Goal: Transaction & Acquisition: Purchase product/service

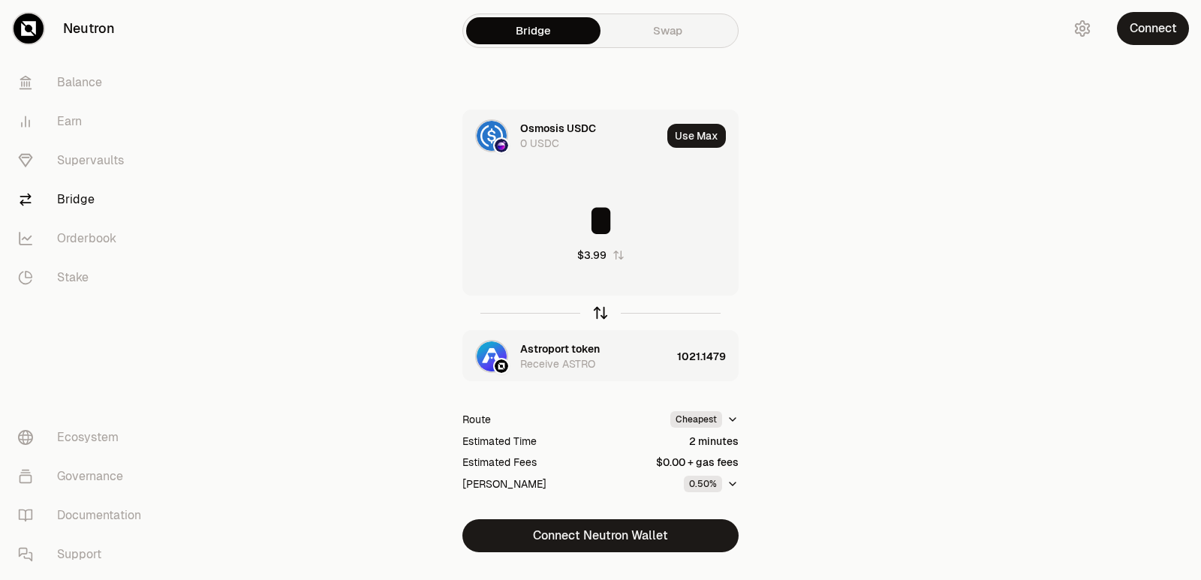
click at [596, 314] on icon "button" at bounding box center [600, 313] width 17 height 17
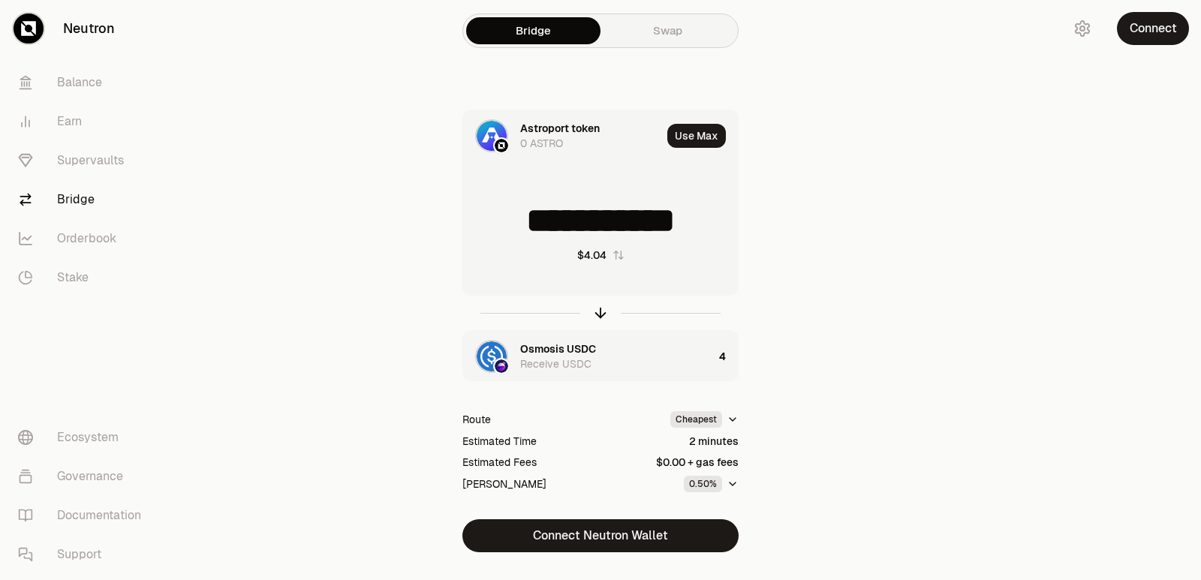
drag, startPoint x: 707, startPoint y: 218, endPoint x: 553, endPoint y: 226, distance: 154.0
click at [553, 226] on input "**********" at bounding box center [600, 220] width 275 height 45
type input "****"
click at [597, 314] on icon "button" at bounding box center [600, 313] width 17 height 17
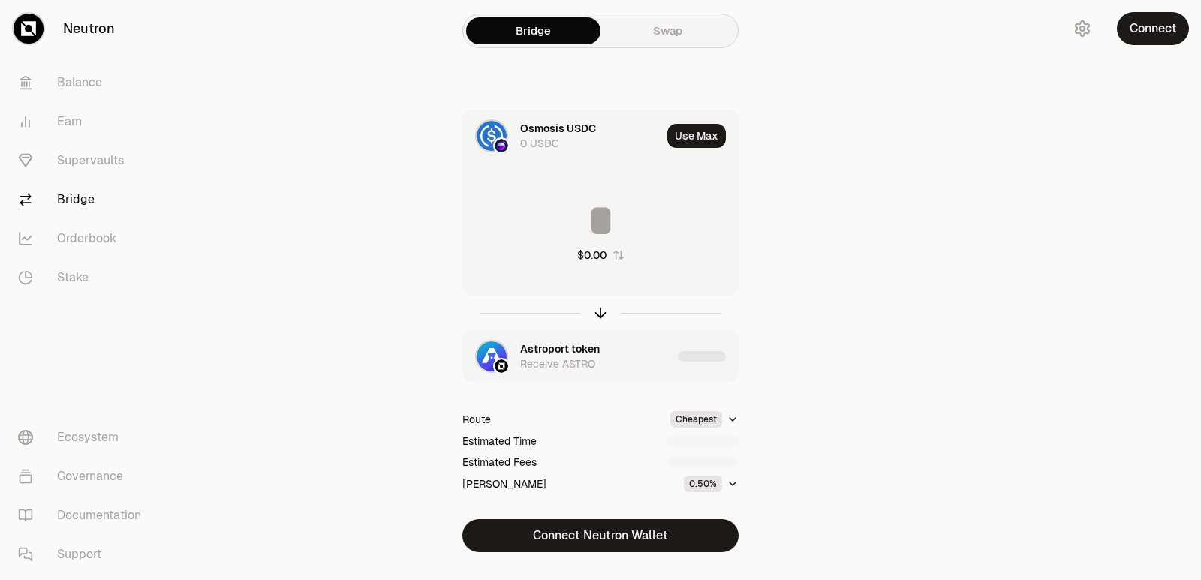
click at [606, 211] on input at bounding box center [600, 220] width 275 height 45
click at [600, 217] on input "********" at bounding box center [600, 220] width 275 height 45
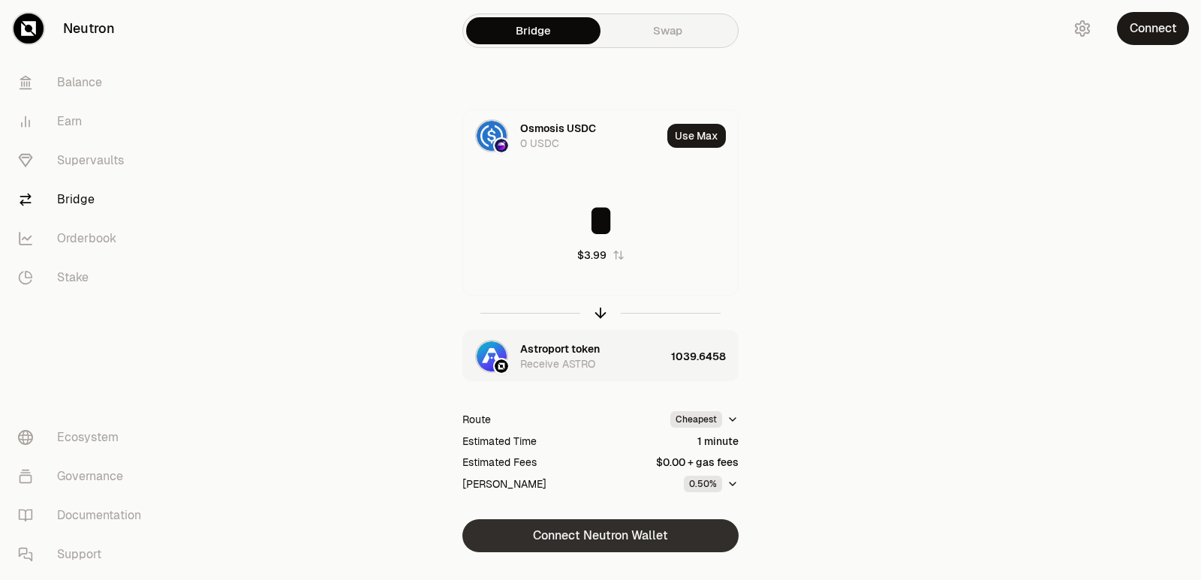
type input "*"
click at [609, 536] on button "Connect Neutron Wallet" at bounding box center [600, 535] width 276 height 33
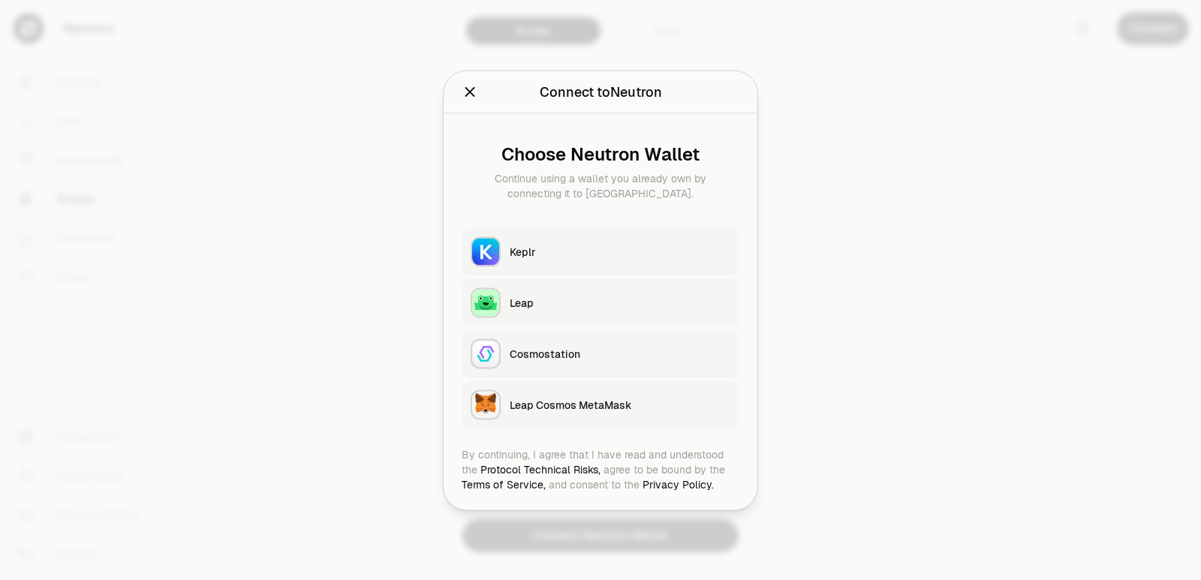
click at [540, 257] on div "Keplr" at bounding box center [620, 251] width 221 height 15
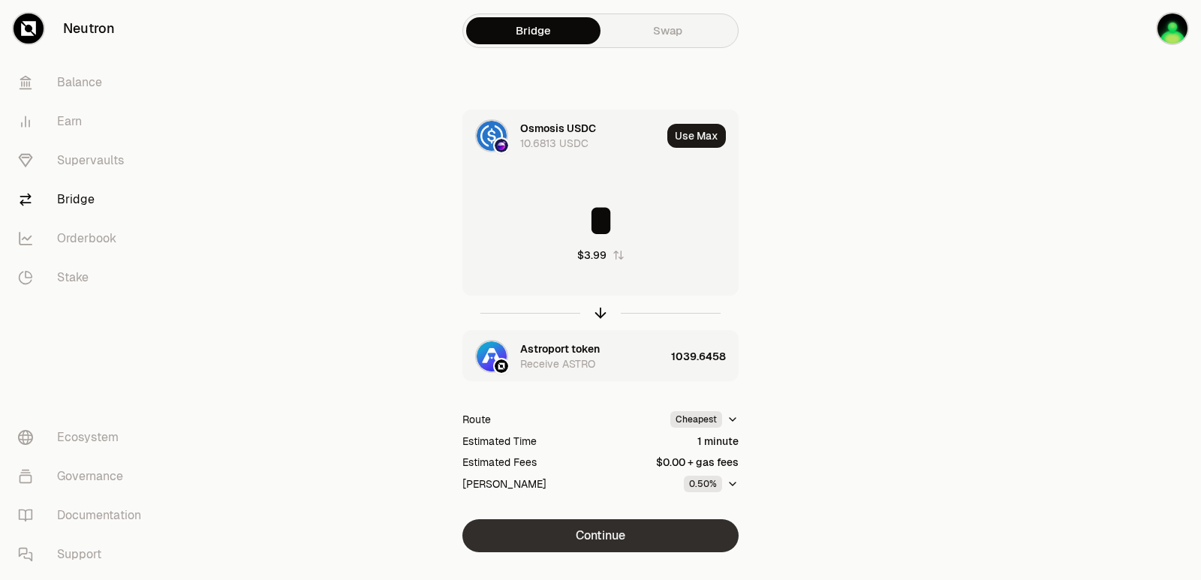
click at [594, 543] on button "Continue" at bounding box center [600, 535] width 276 height 33
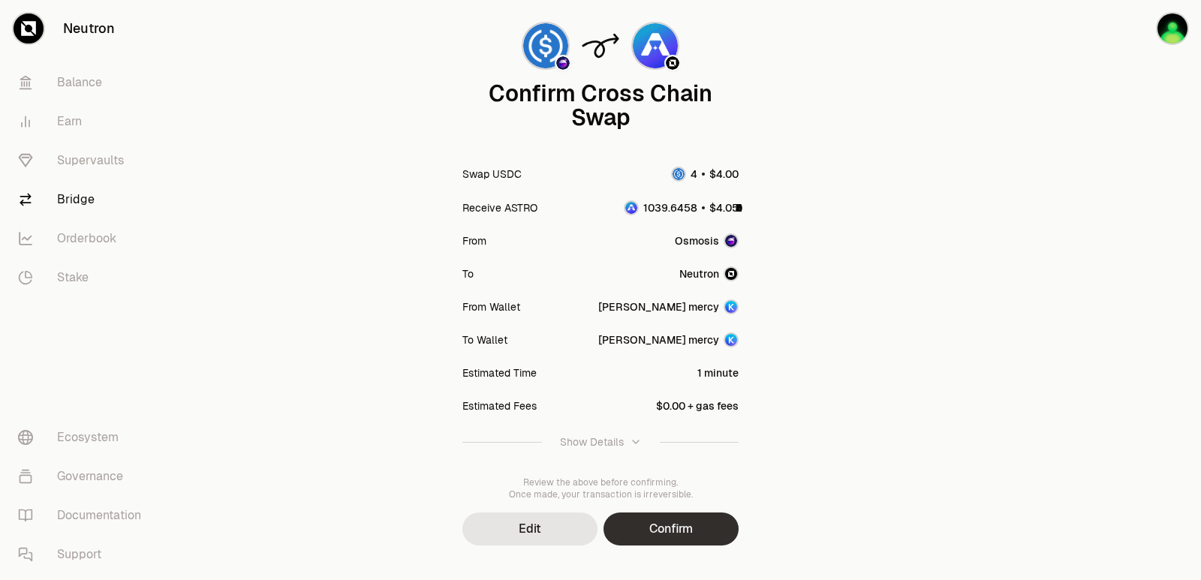
scroll to position [124, 0]
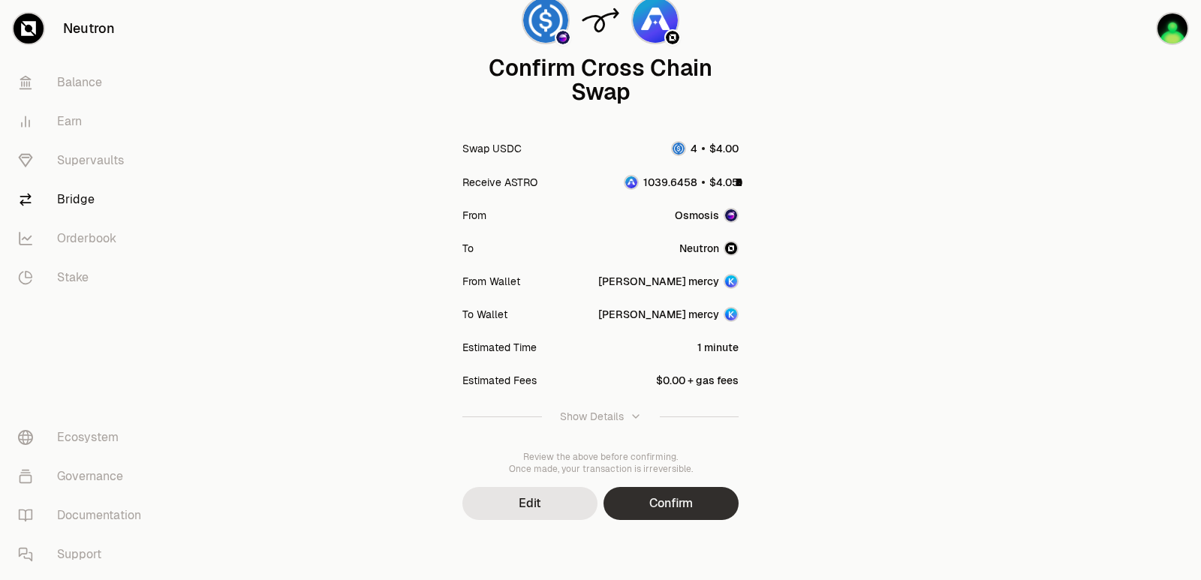
click at [673, 504] on button "Confirm" at bounding box center [670, 503] width 135 height 33
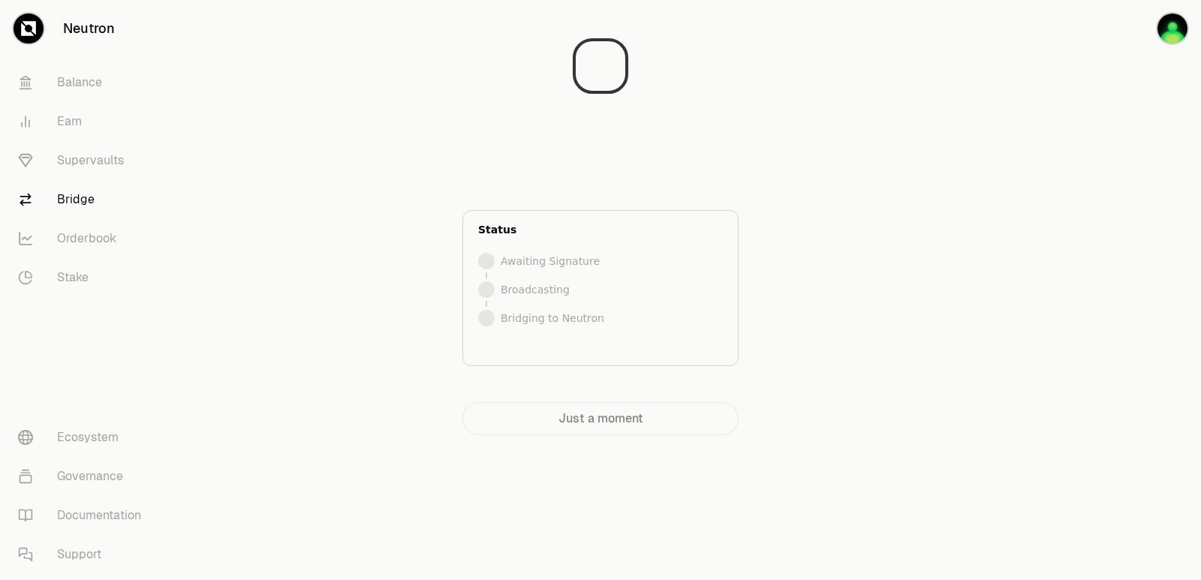
scroll to position [0, 0]
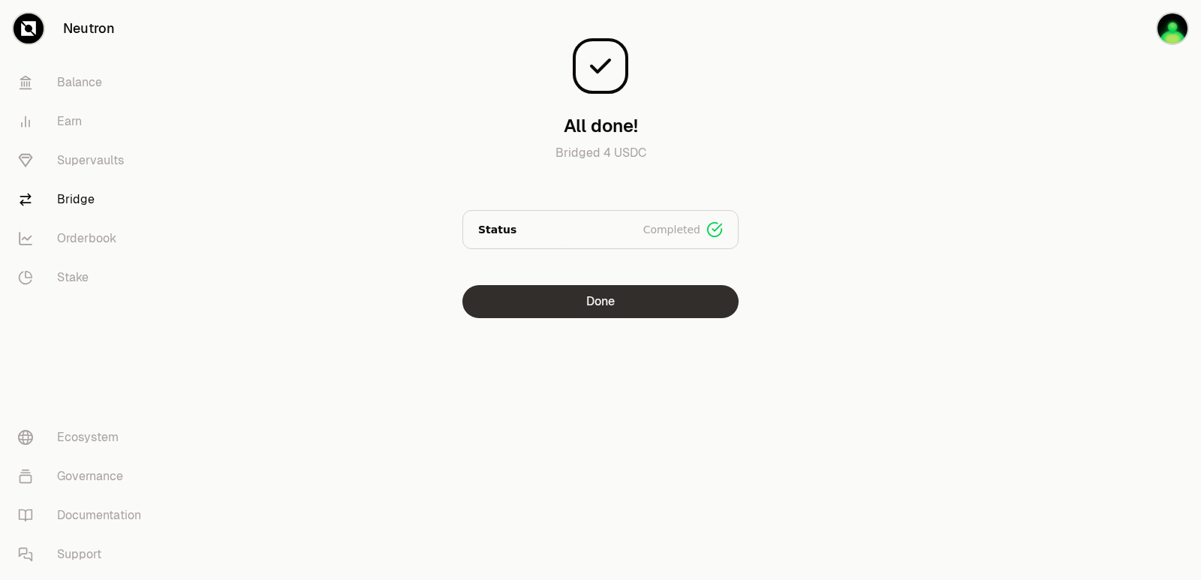
click at [645, 302] on button "Done" at bounding box center [600, 301] width 276 height 33
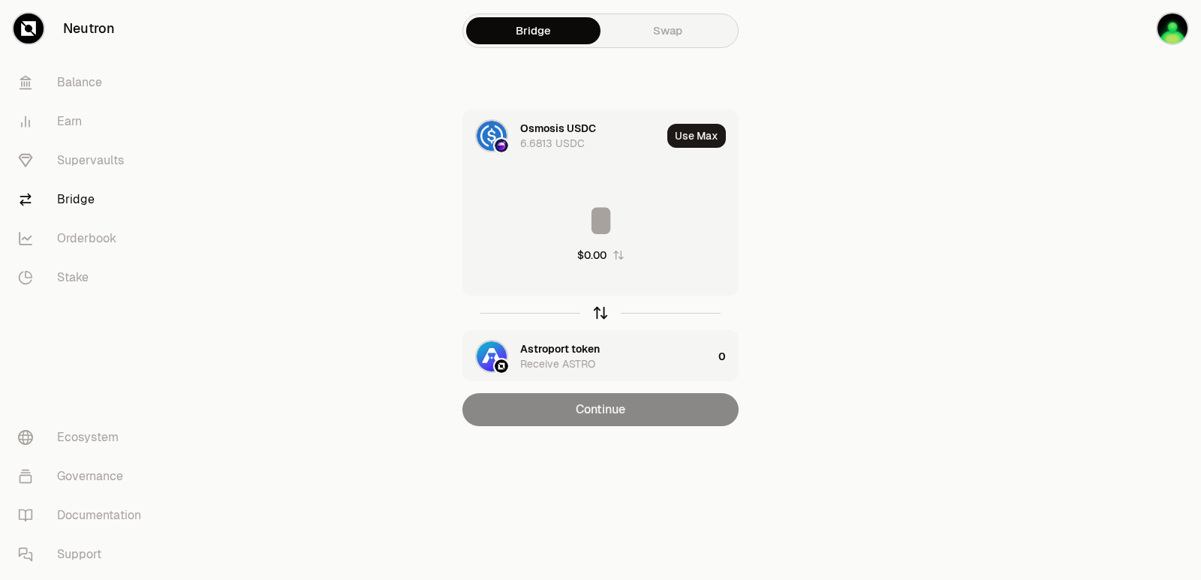
click at [600, 311] on icon "button" at bounding box center [600, 313] width 17 height 17
click at [697, 133] on button "Use Max" at bounding box center [696, 136] width 59 height 24
type input "**********"
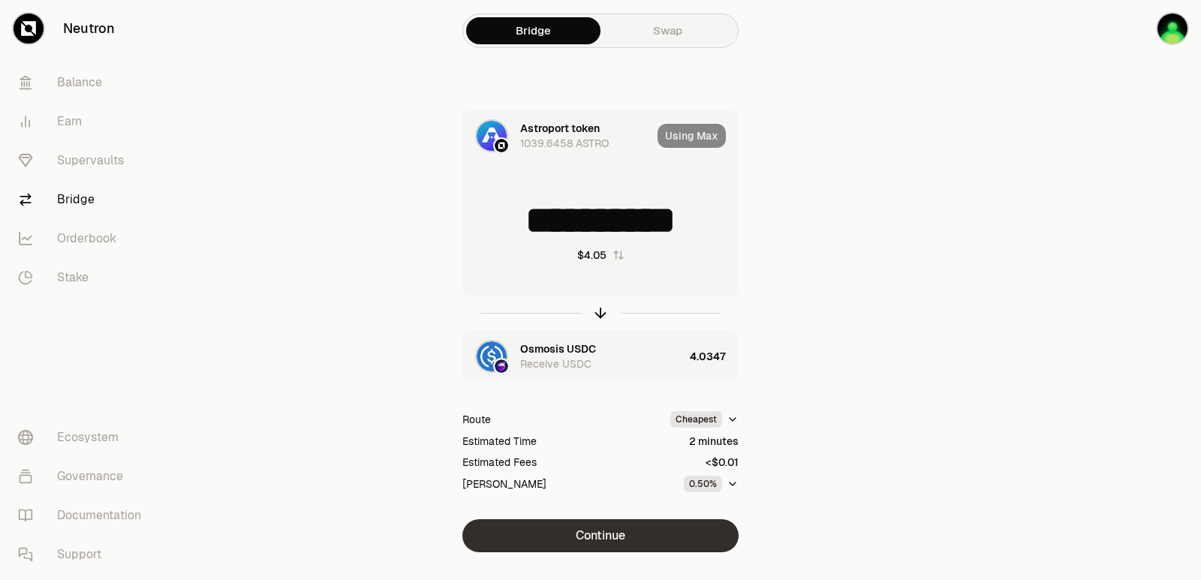
click at [619, 534] on button "Continue" at bounding box center [600, 535] width 276 height 33
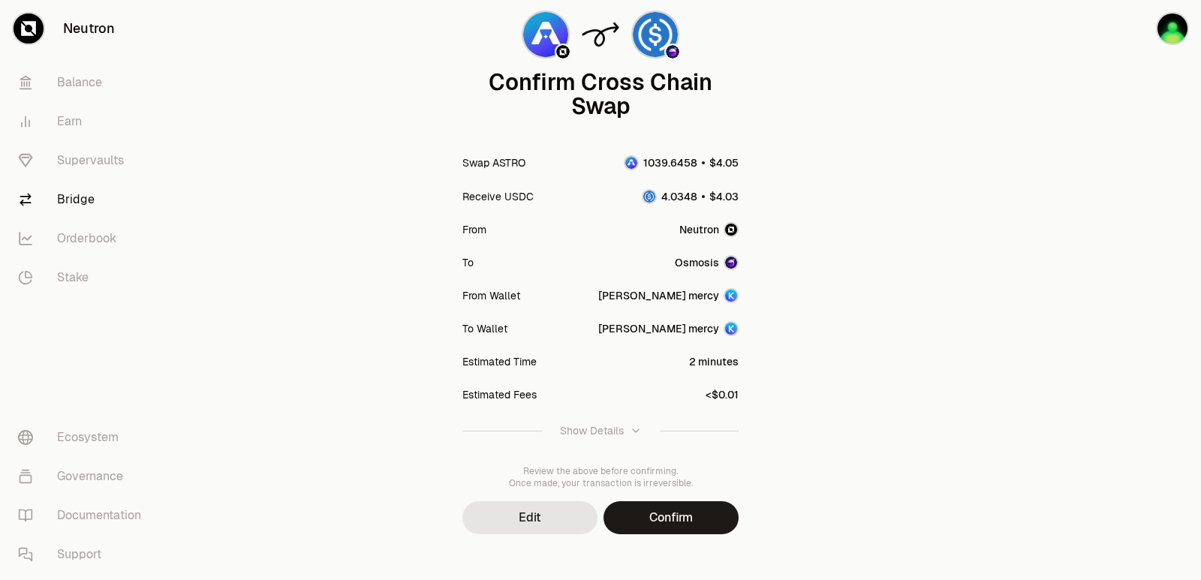
scroll to position [124, 0]
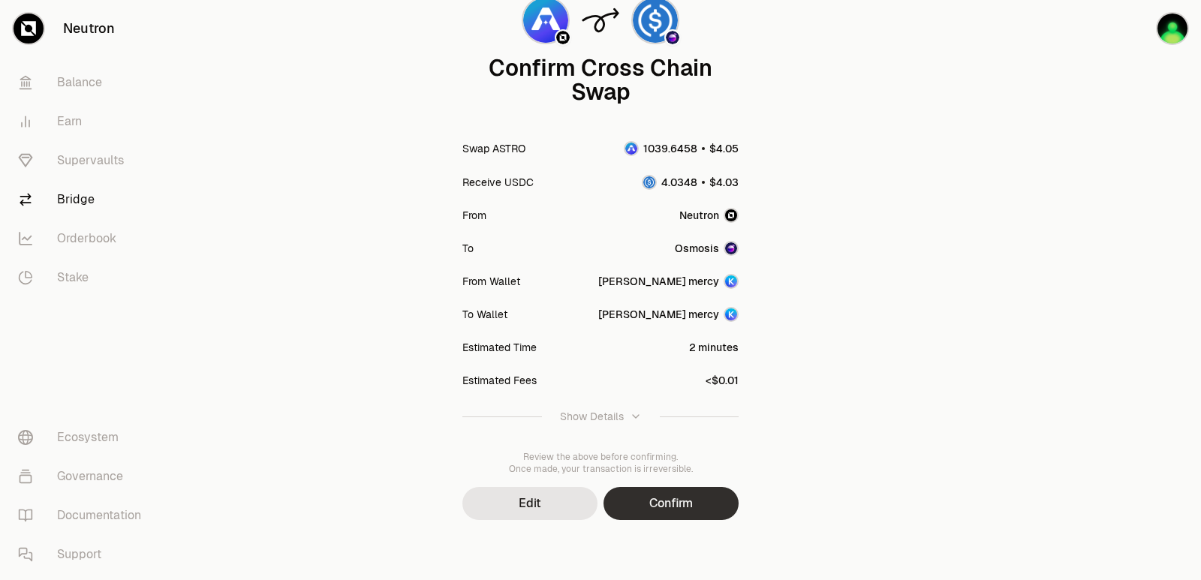
click at [648, 504] on button "Confirm" at bounding box center [670, 503] width 135 height 33
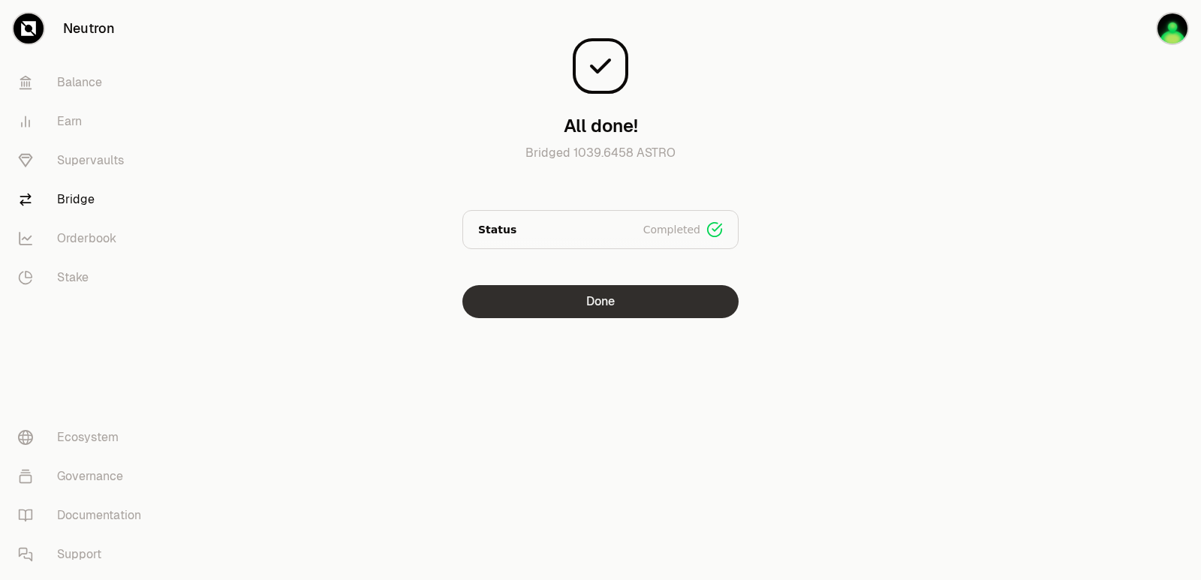
click at [549, 293] on button "Done" at bounding box center [600, 301] width 276 height 33
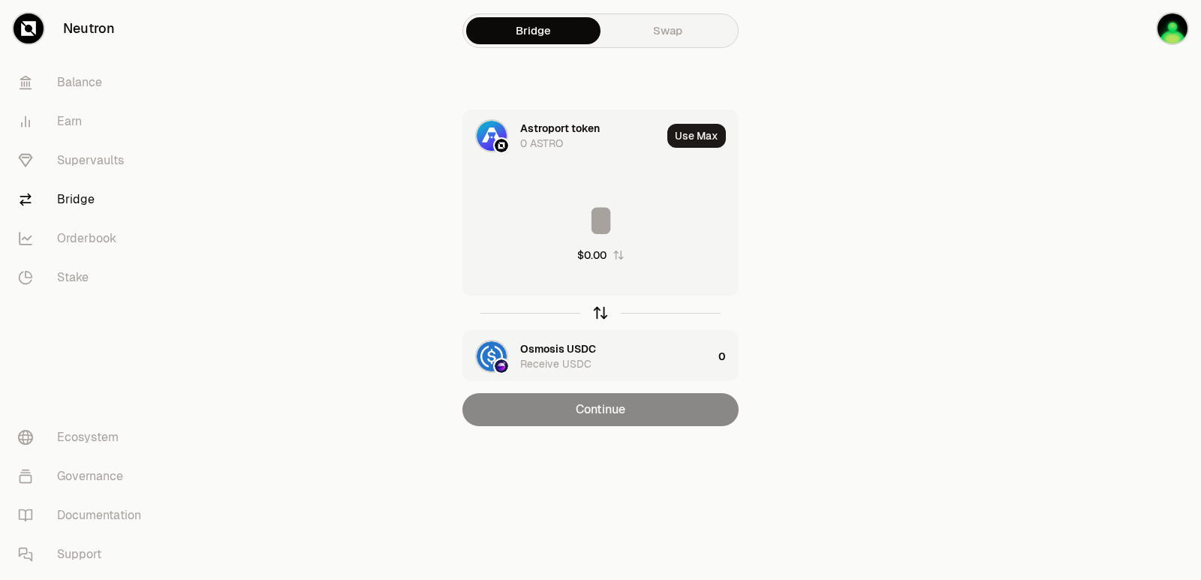
click at [602, 316] on icon "button" at bounding box center [600, 313] width 17 height 17
click at [576, 198] on input at bounding box center [600, 220] width 275 height 45
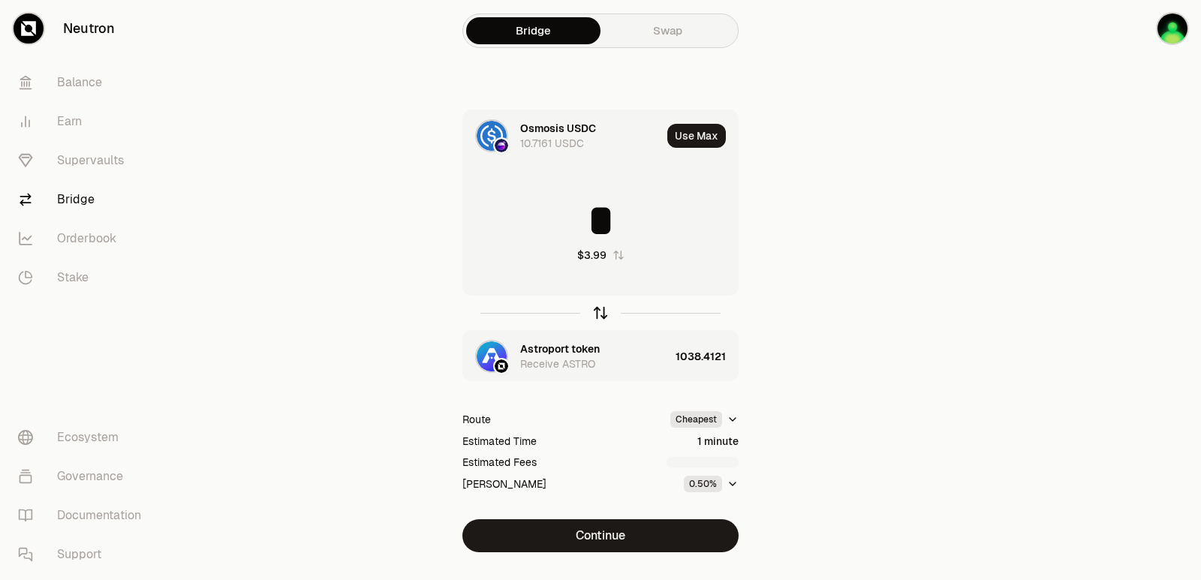
click at [597, 311] on icon "button" at bounding box center [601, 310] width 10 height 5
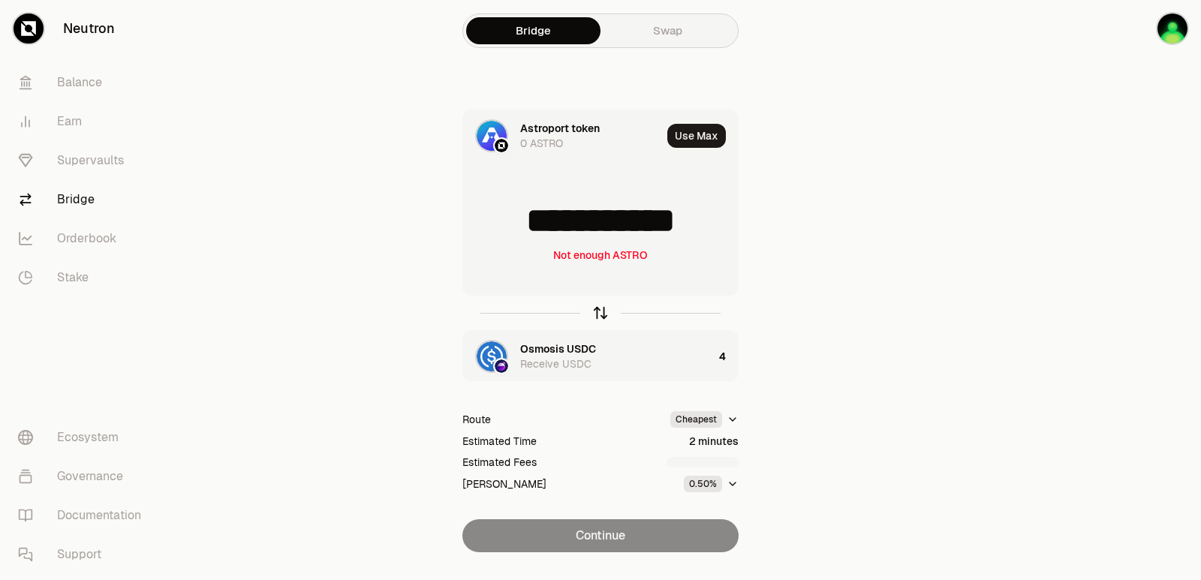
click at [597, 312] on icon "button" at bounding box center [600, 313] width 17 height 17
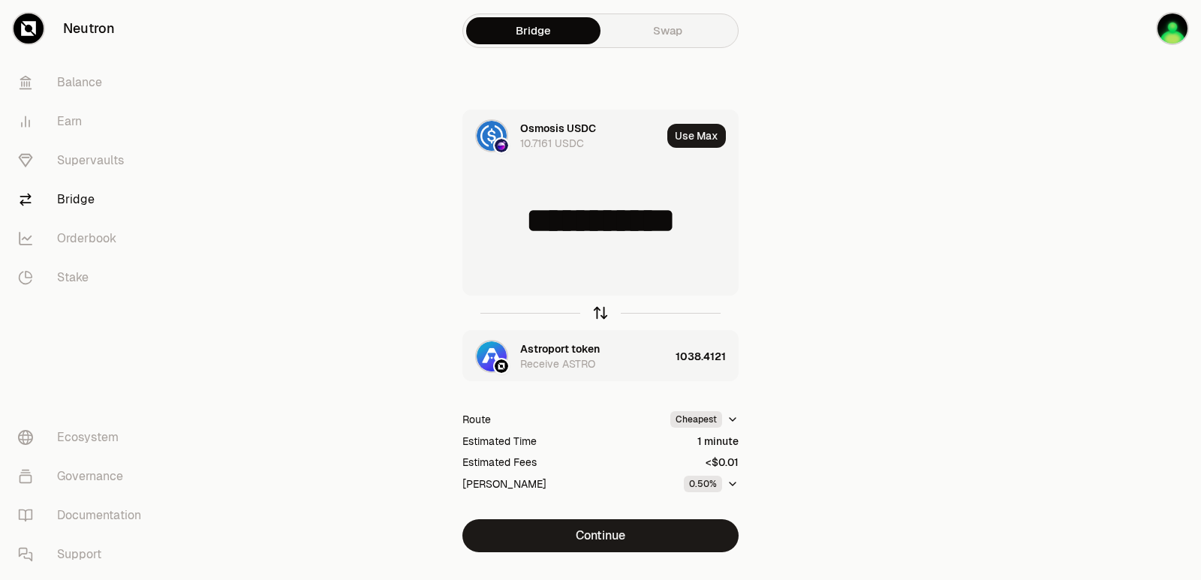
type input "*"
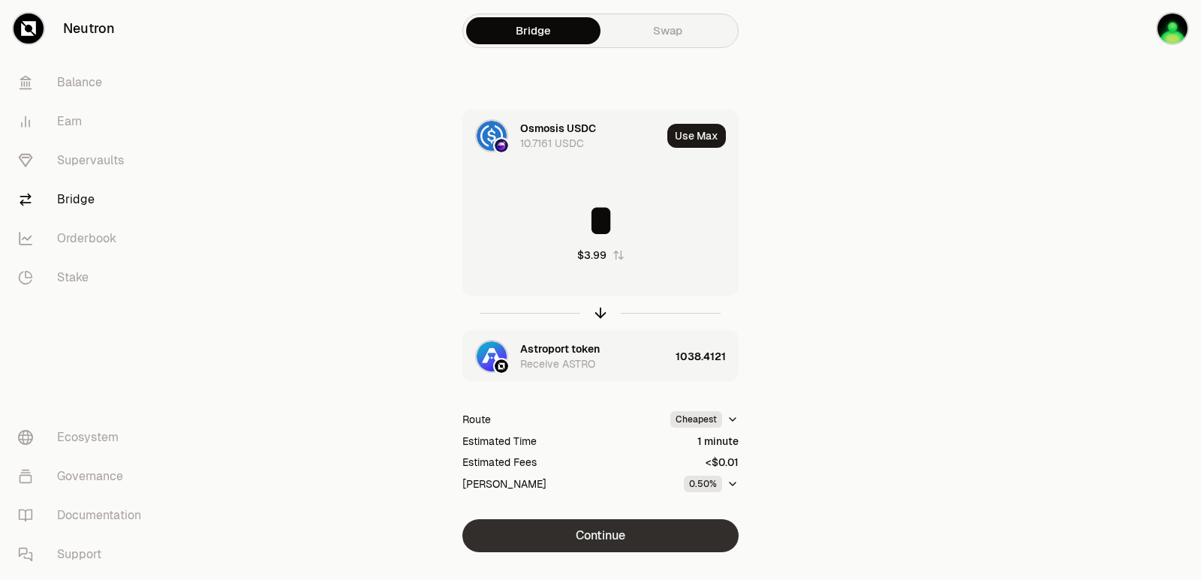
click at [583, 535] on button "Continue" at bounding box center [600, 535] width 276 height 33
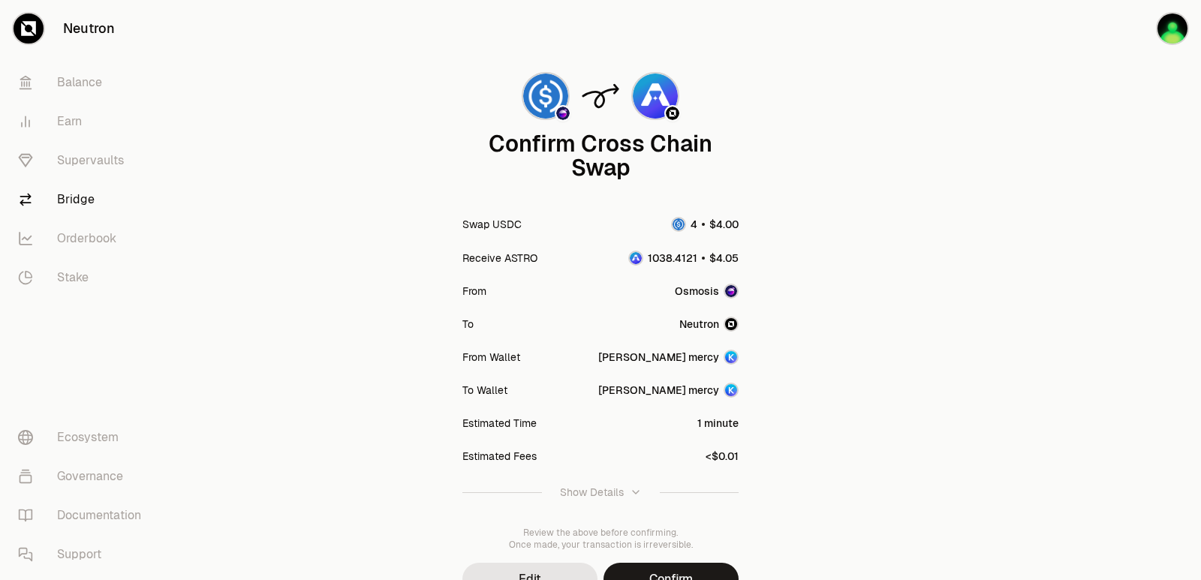
scroll to position [124, 0]
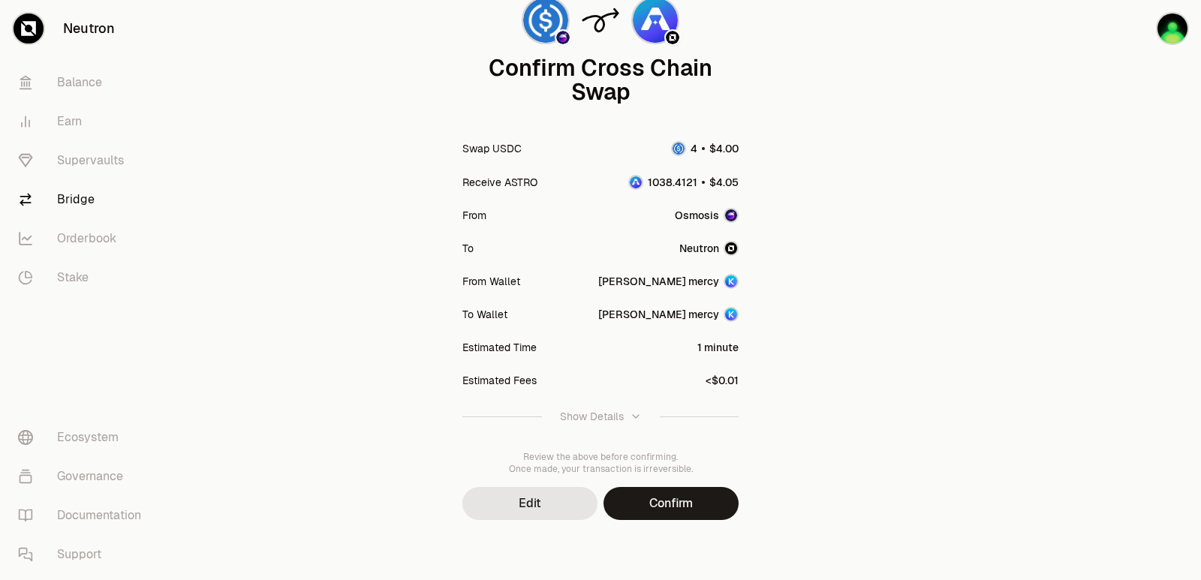
click at [673, 504] on button "Confirm" at bounding box center [670, 503] width 135 height 33
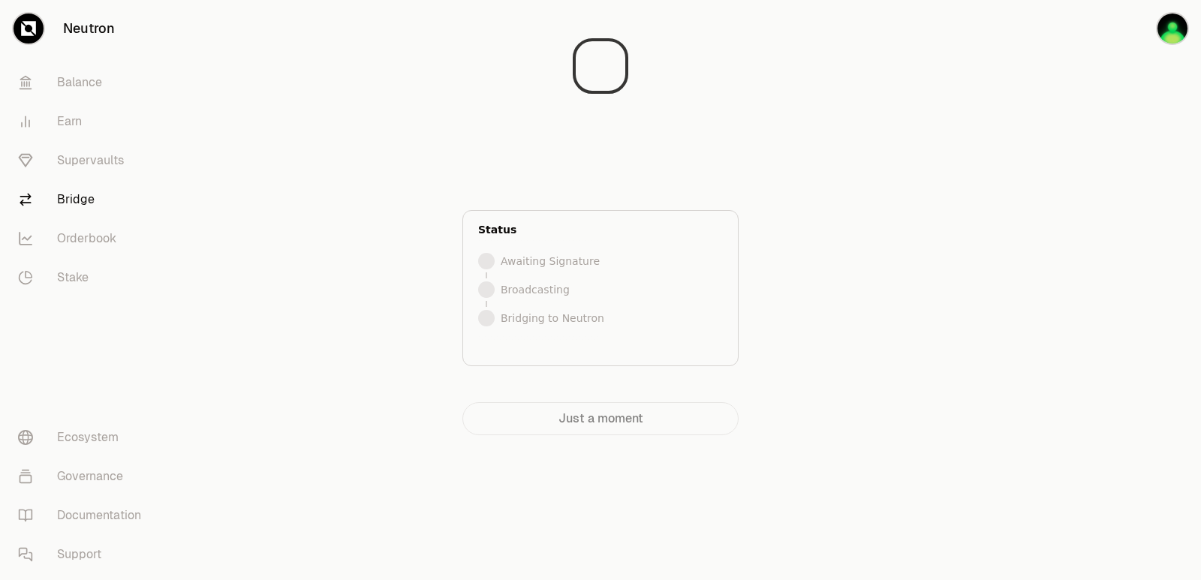
scroll to position [0, 0]
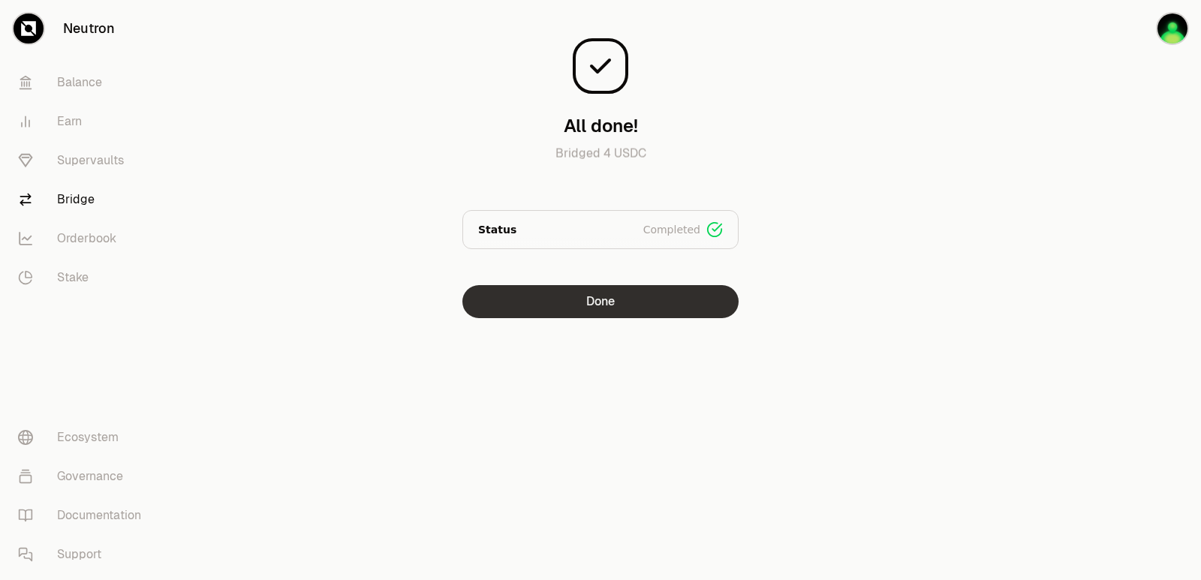
click at [597, 298] on button "Done" at bounding box center [600, 301] width 276 height 33
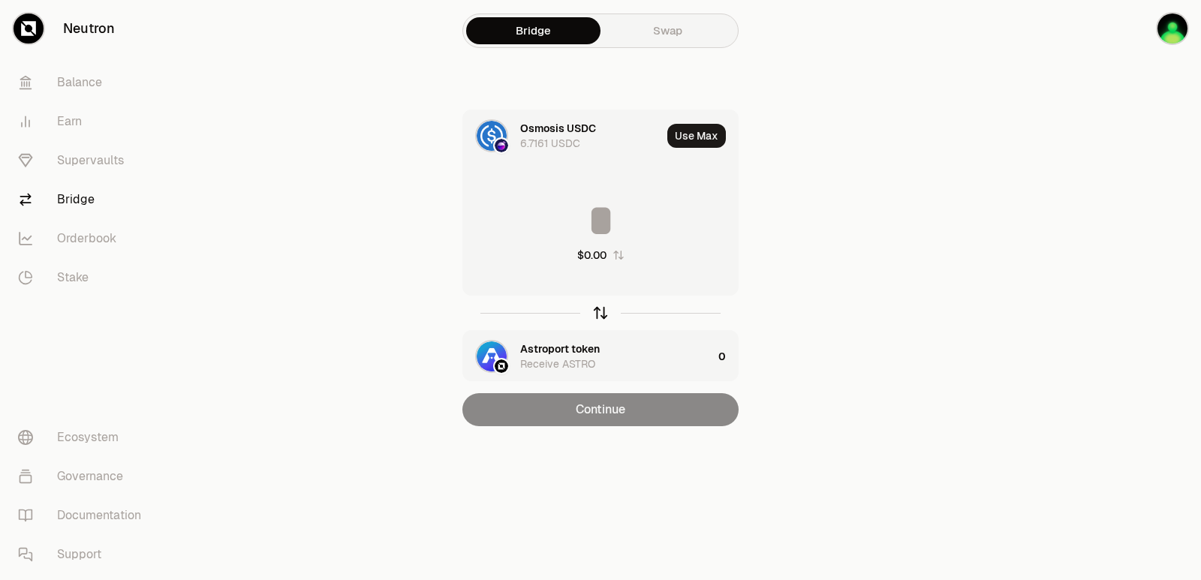
click at [599, 313] on icon "button" at bounding box center [600, 313] width 17 height 17
click at [685, 138] on button "Use Max" at bounding box center [696, 136] width 59 height 24
type input "**********"
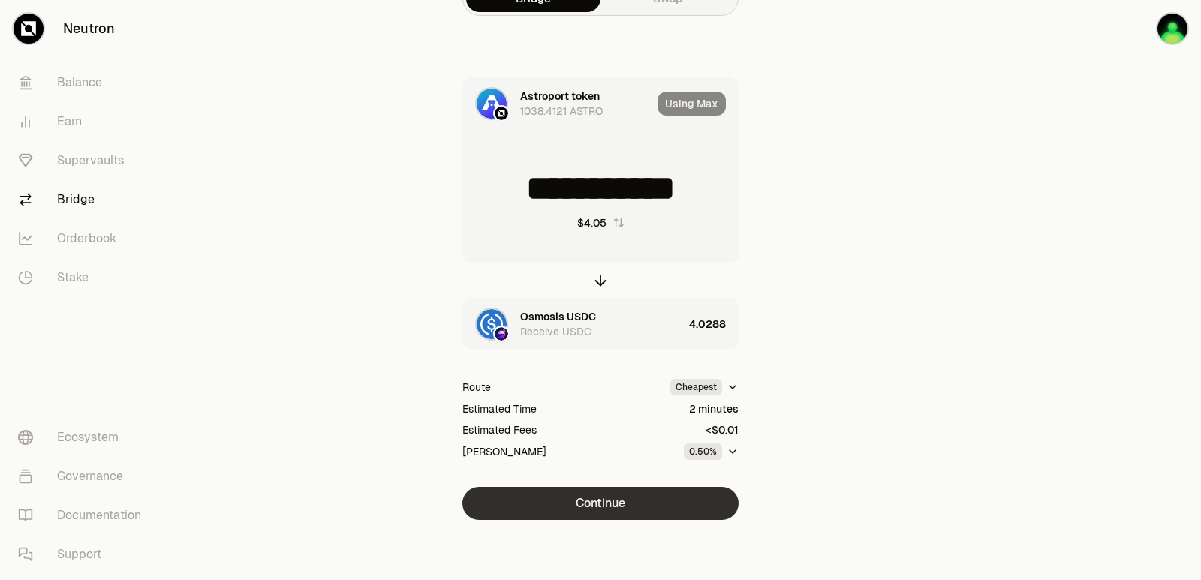
click at [616, 501] on button "Continue" at bounding box center [600, 503] width 276 height 33
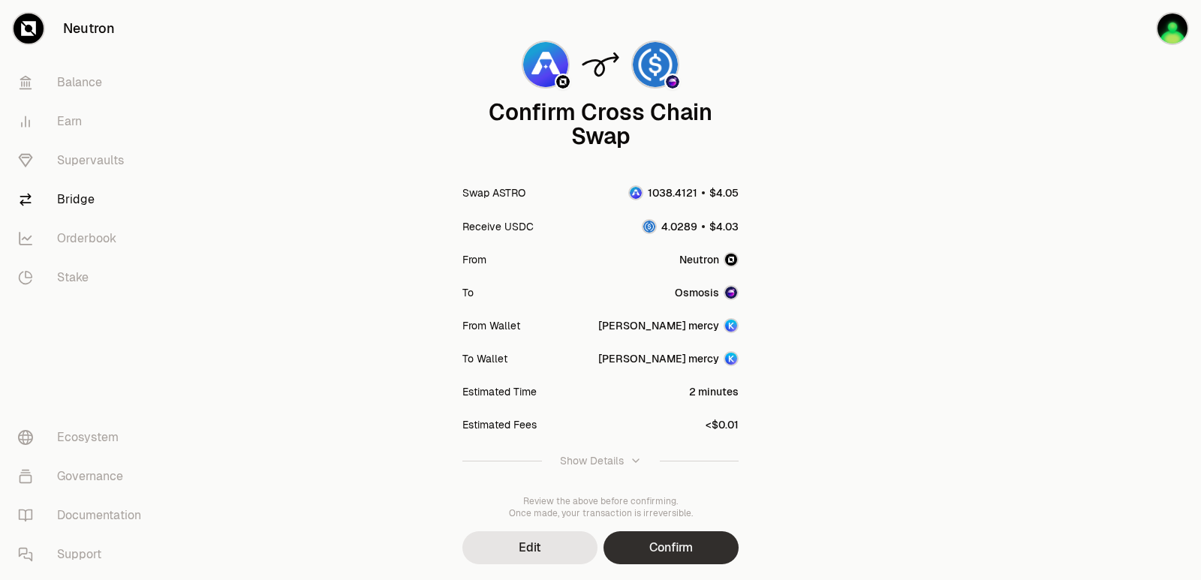
scroll to position [124, 0]
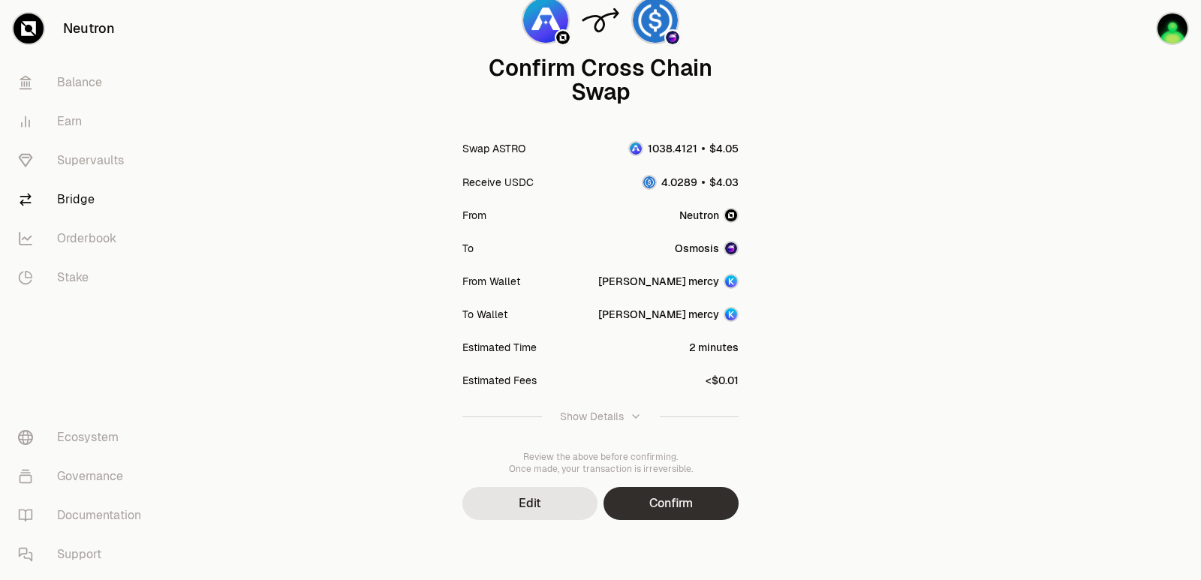
click at [656, 507] on button "Confirm" at bounding box center [670, 503] width 135 height 33
